Goal: Task Accomplishment & Management: Complete application form

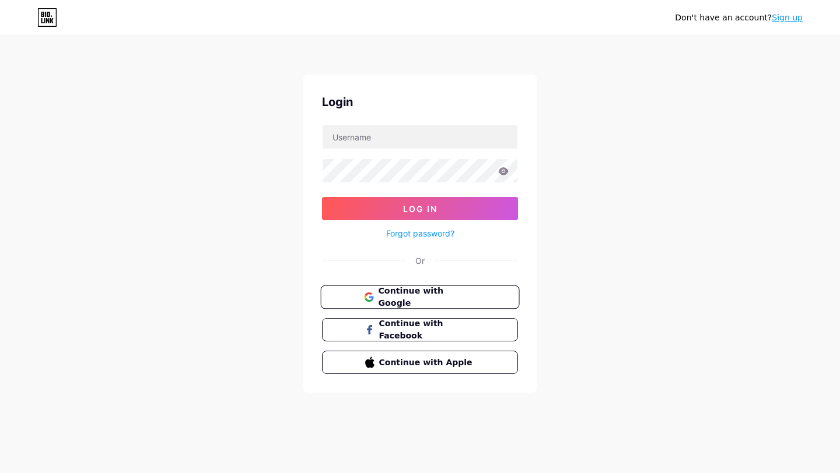
click at [443, 305] on button "Continue with Google" at bounding box center [419, 298] width 199 height 24
